Goal: Navigation & Orientation: Find specific page/section

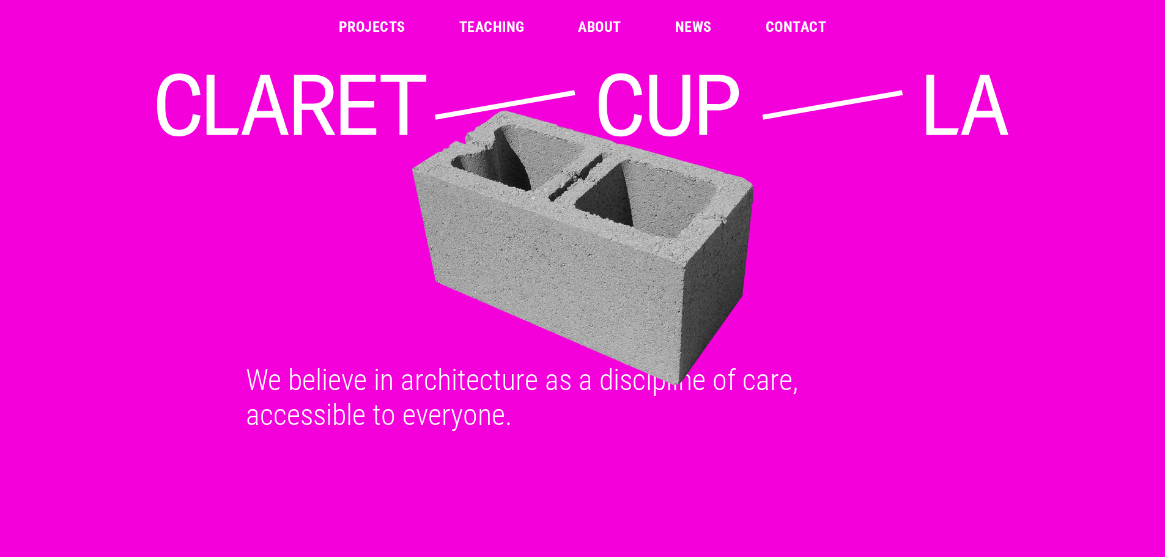
click at [365, 24] on link "Projects" at bounding box center [372, 27] width 67 height 15
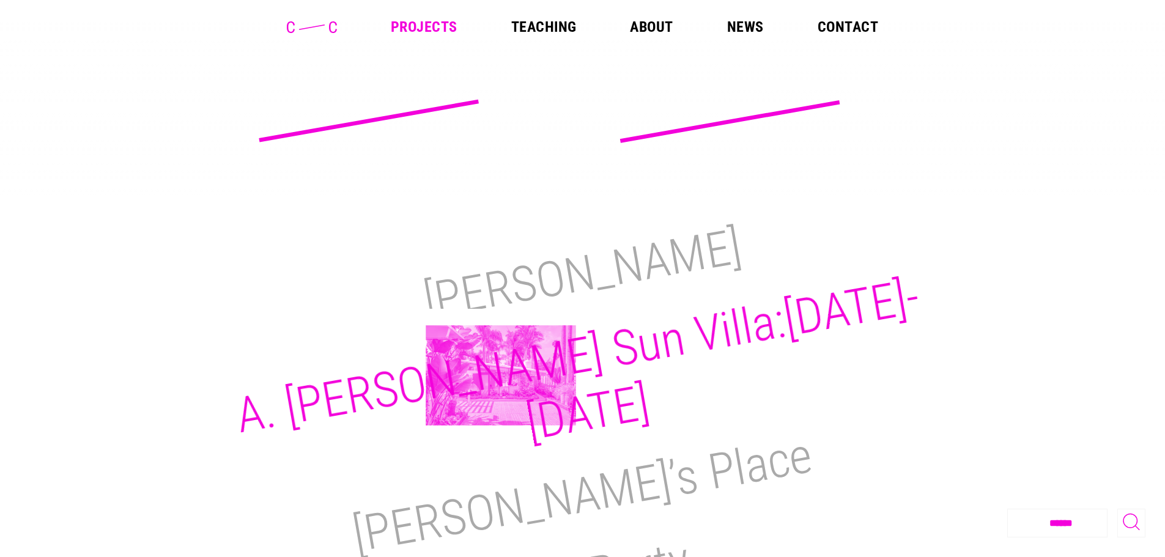
click at [501, 376] on h2 "A. [PERSON_NAME] Sun Villa:[DATE]-[DATE]" at bounding box center [578, 360] width 692 height 184
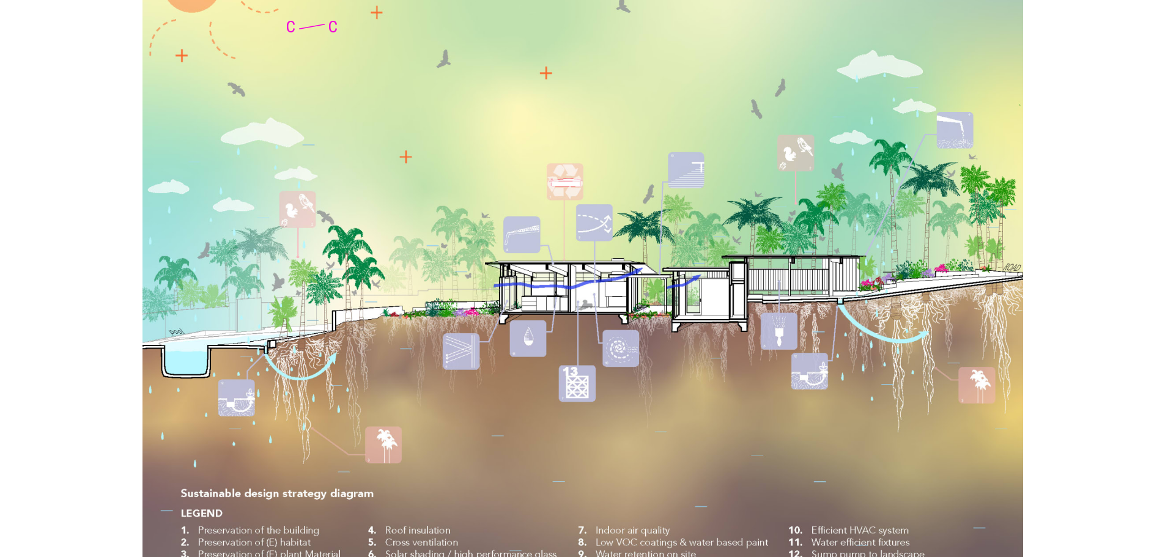
scroll to position [8780, 0]
